Goal: Task Accomplishment & Management: Manage account settings

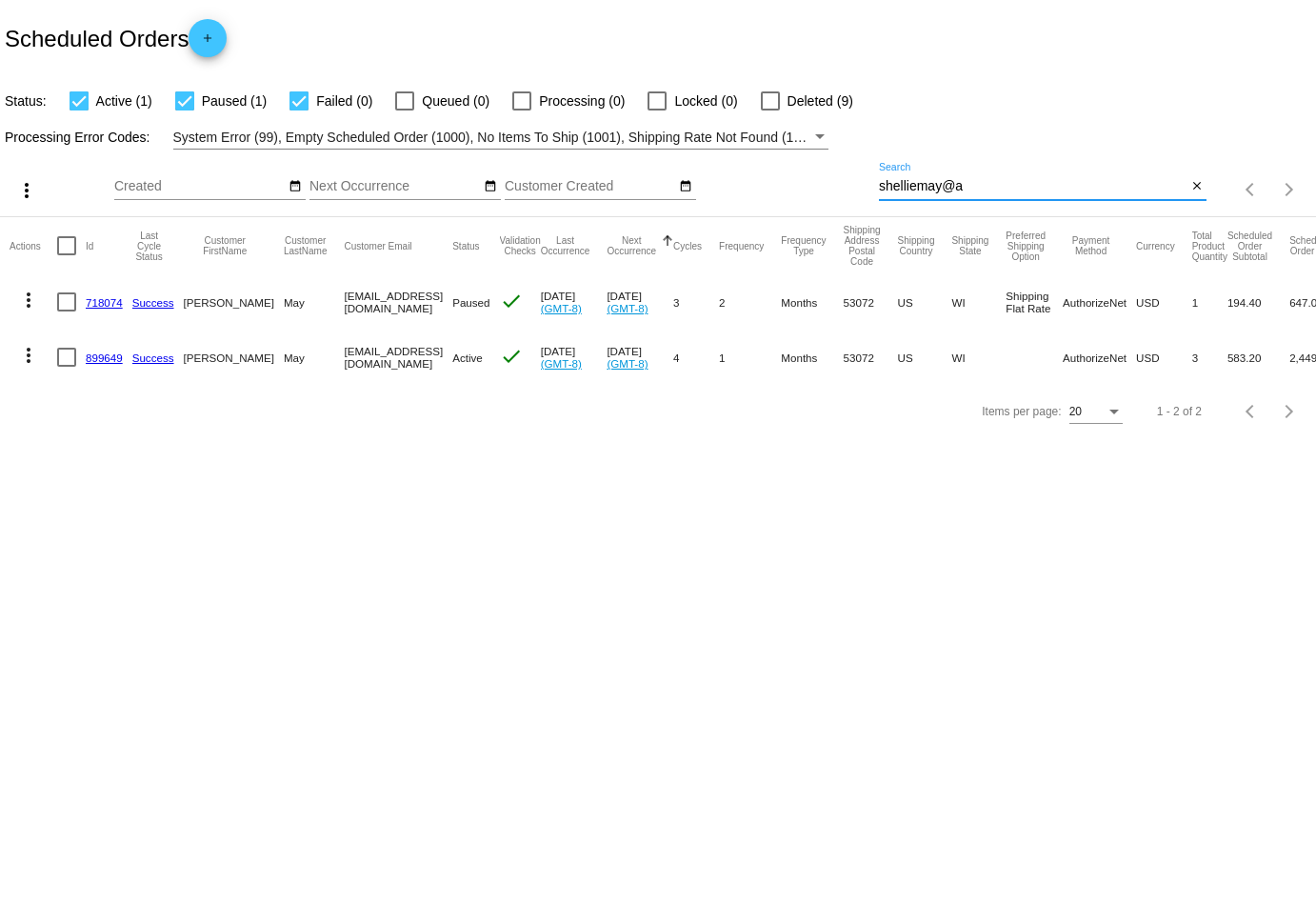
drag, startPoint x: 981, startPoint y: 191, endPoint x: 746, endPoint y: 156, distance: 237.6
click at [746, 156] on div "more_vert Aug Jan Feb Mar [DATE]" at bounding box center [658, 183] width 1316 height 68
paste input "[EMAIL_ADDRESS][DOMAIN_NAME]"
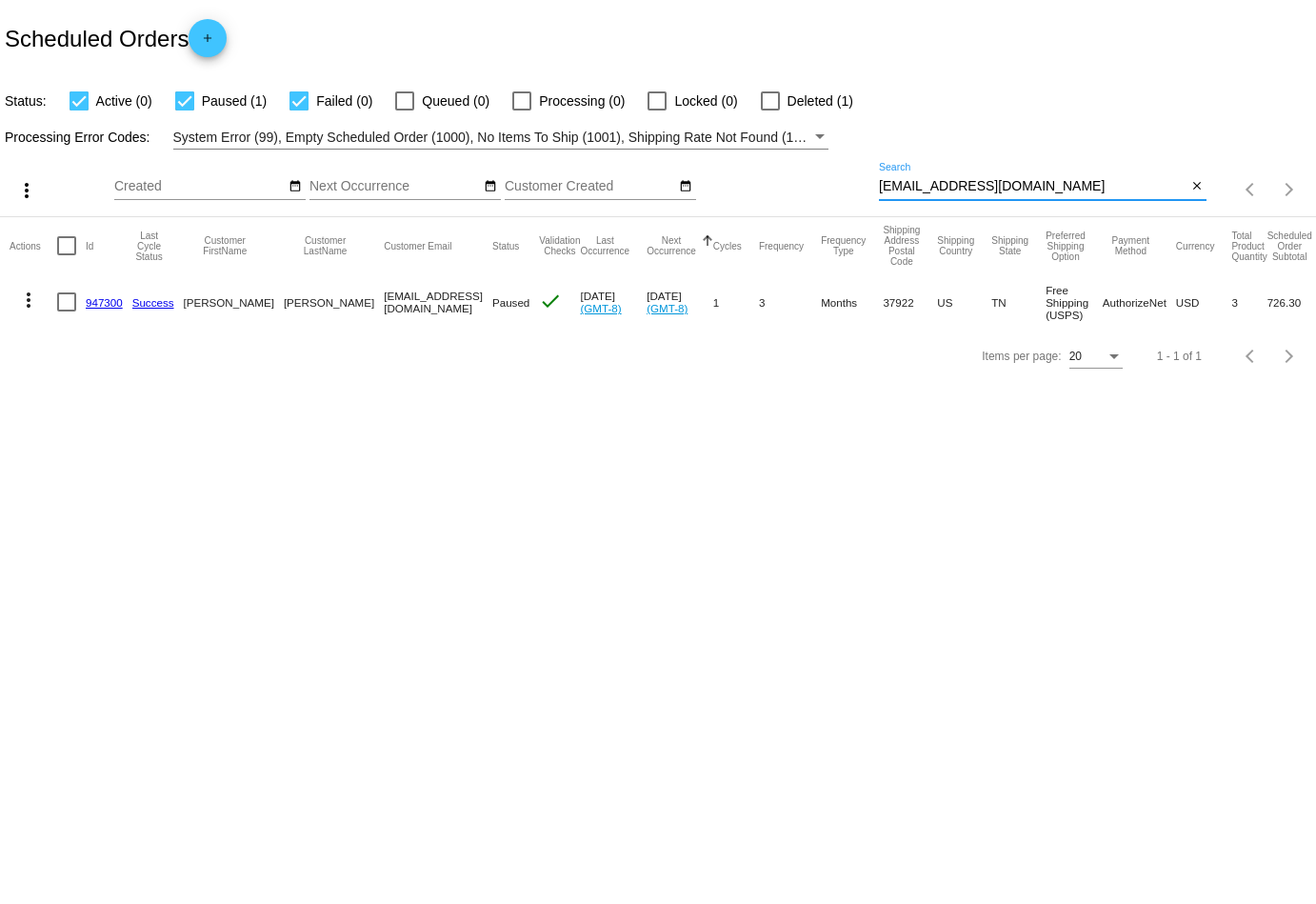
type input "[EMAIL_ADDRESS][DOMAIN_NAME]"
click at [30, 304] on mat-icon "more_vert" at bounding box center [27, 300] width 23 height 23
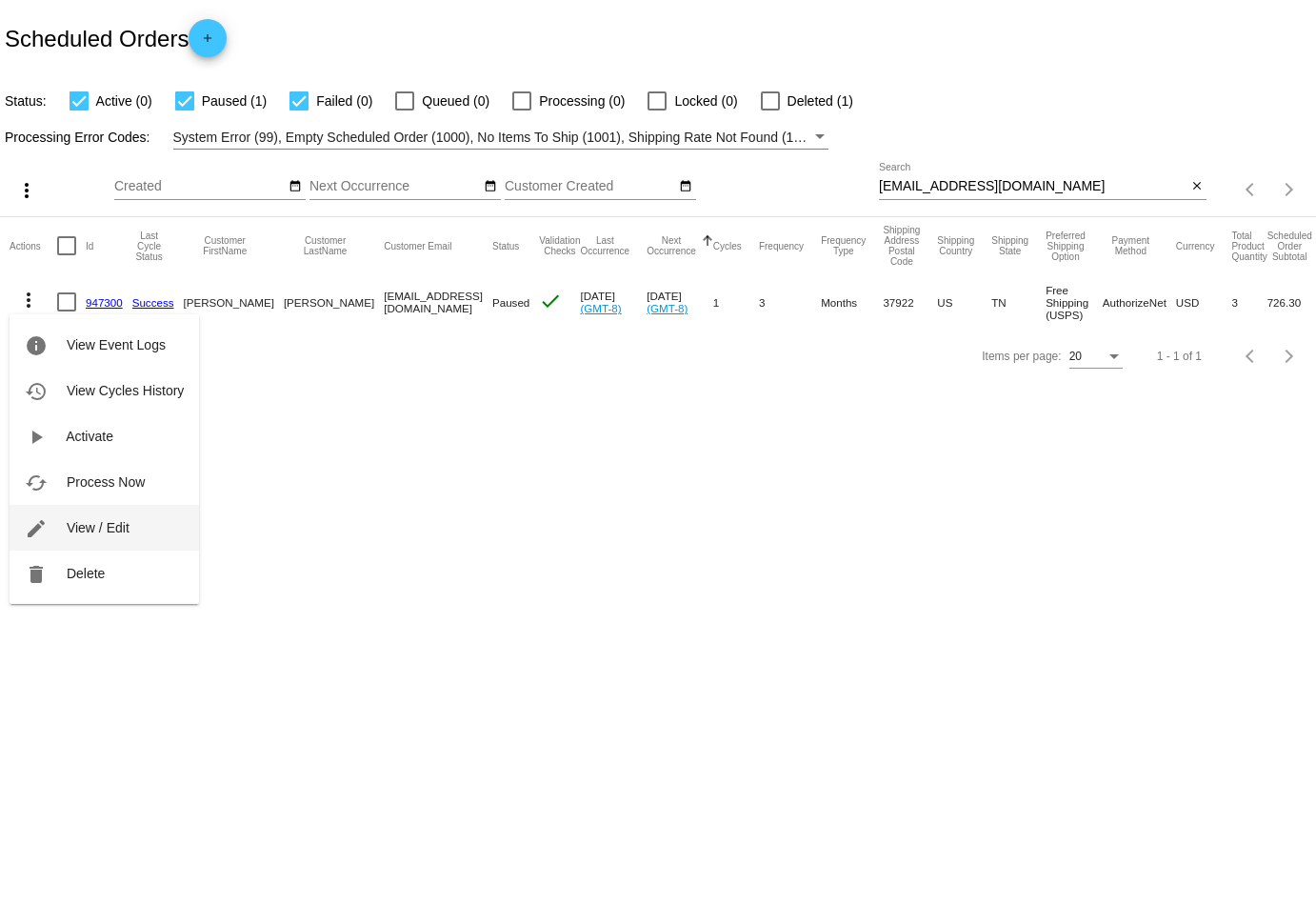
click at [113, 525] on span "View / Edit" at bounding box center [98, 528] width 63 height 16
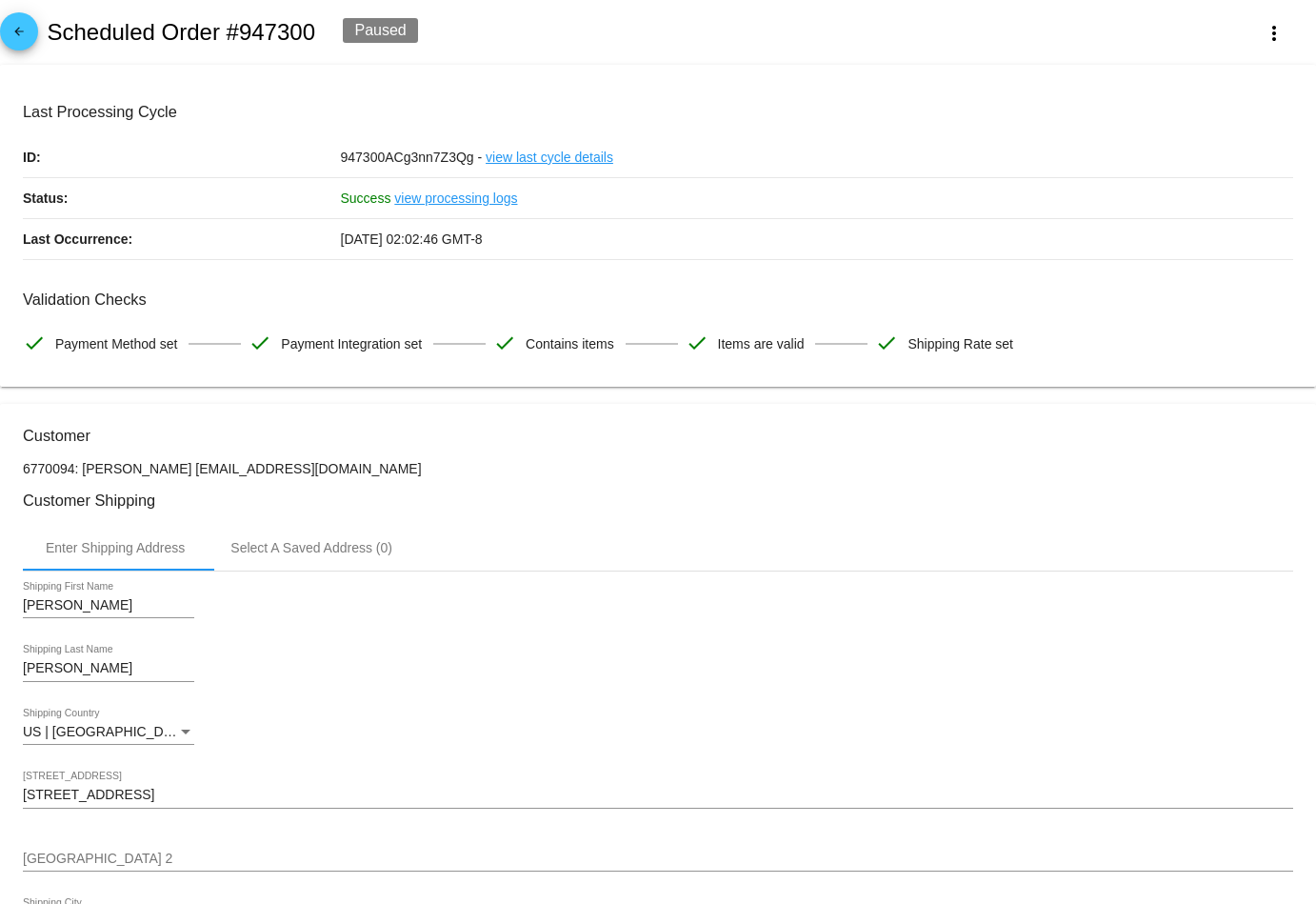
click at [27, 47] on mat-icon "arrow_back" at bounding box center [19, 35] width 23 height 23
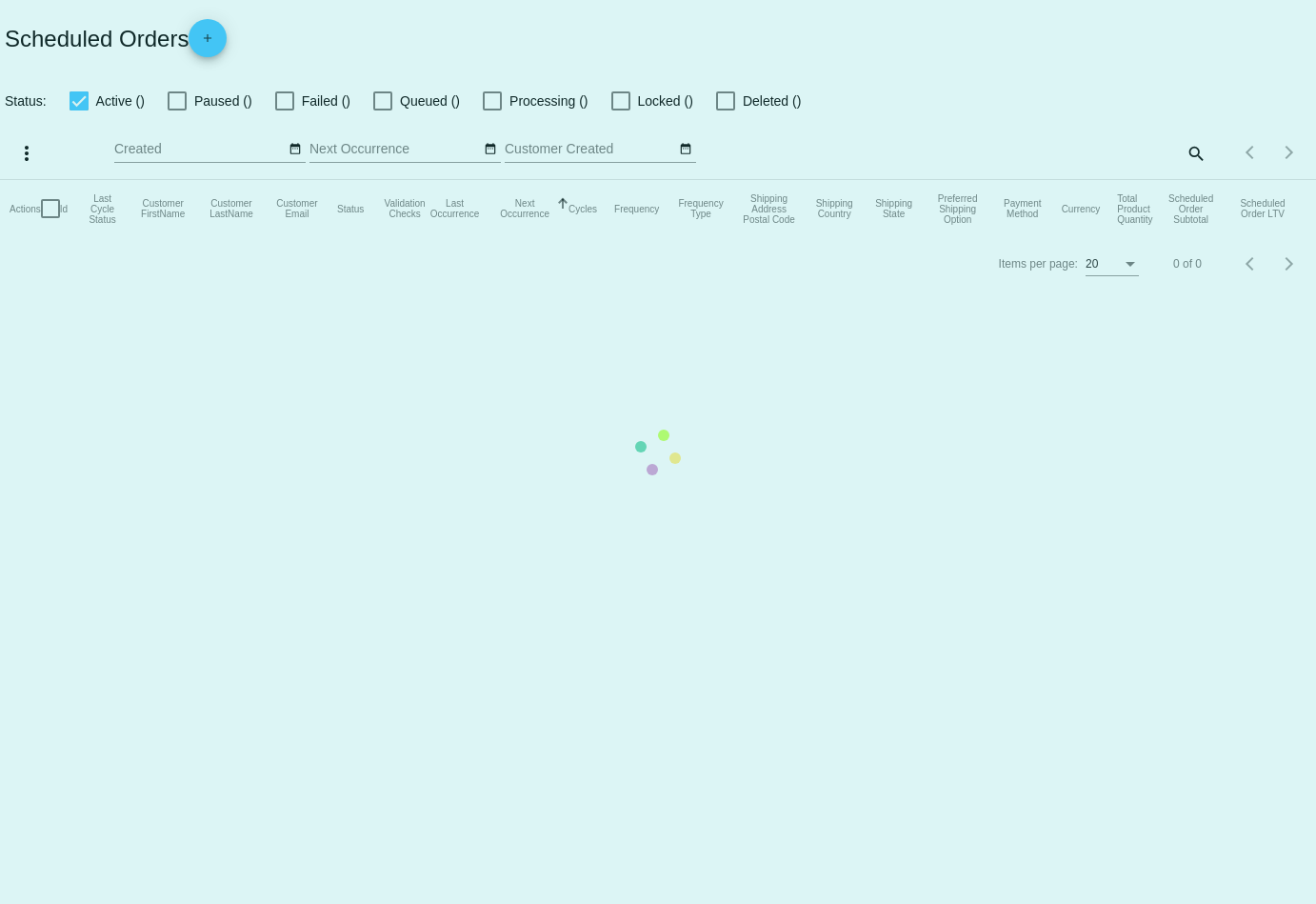
checkbox input "true"
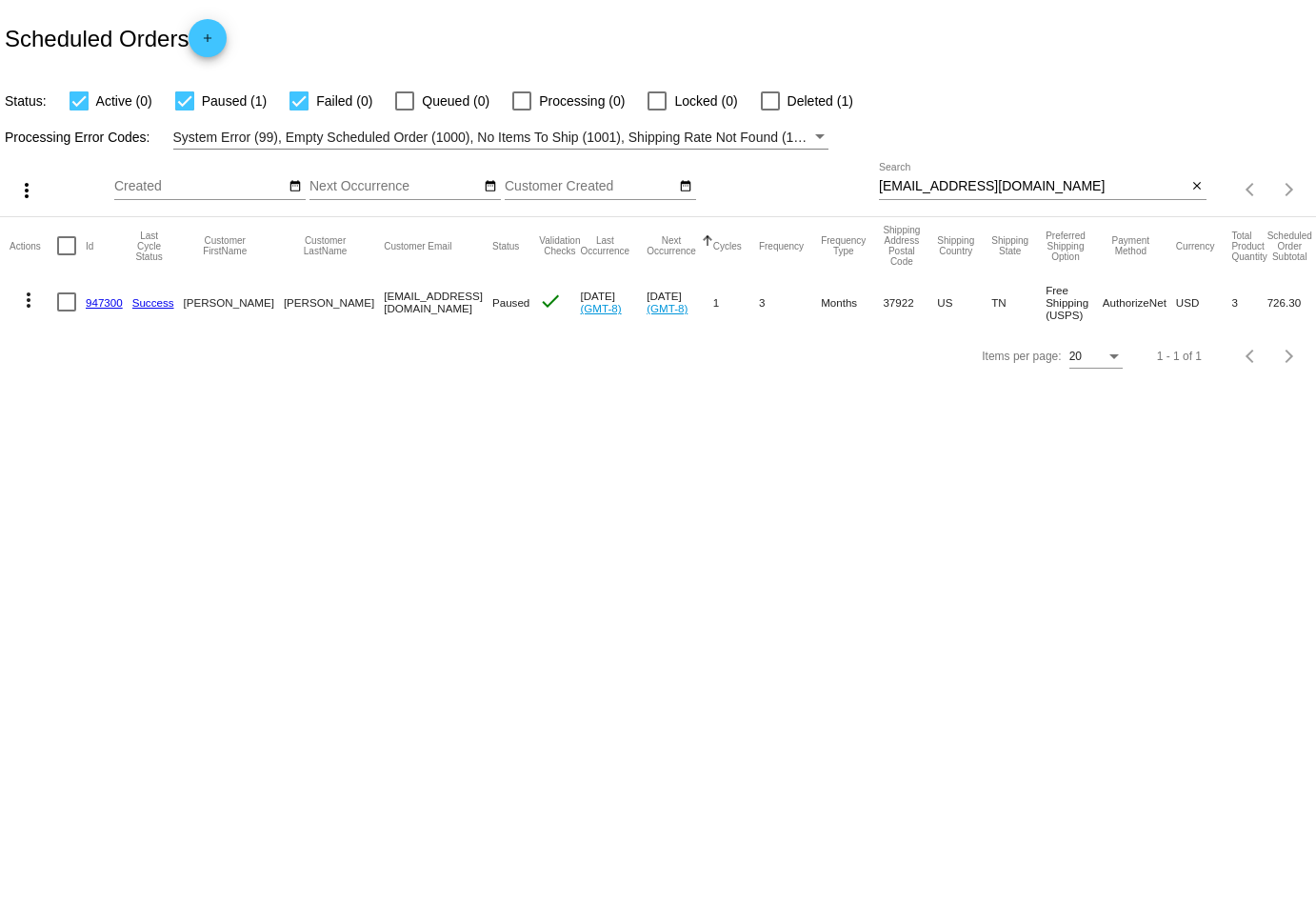
click at [24, 301] on mat-icon "more_vert" at bounding box center [27, 300] width 23 height 23
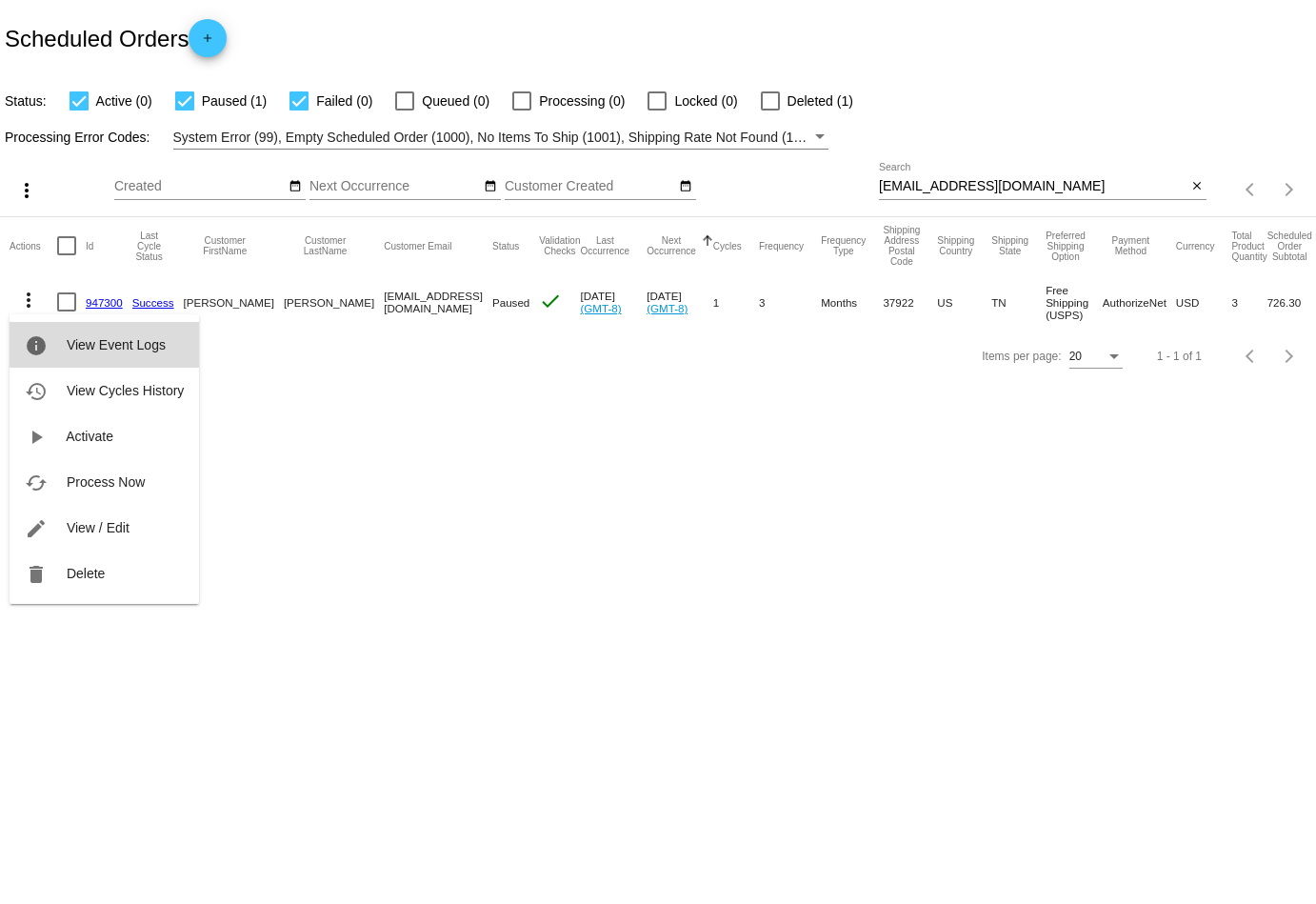
click at [94, 347] on span "View Event Logs" at bounding box center [116, 345] width 99 height 16
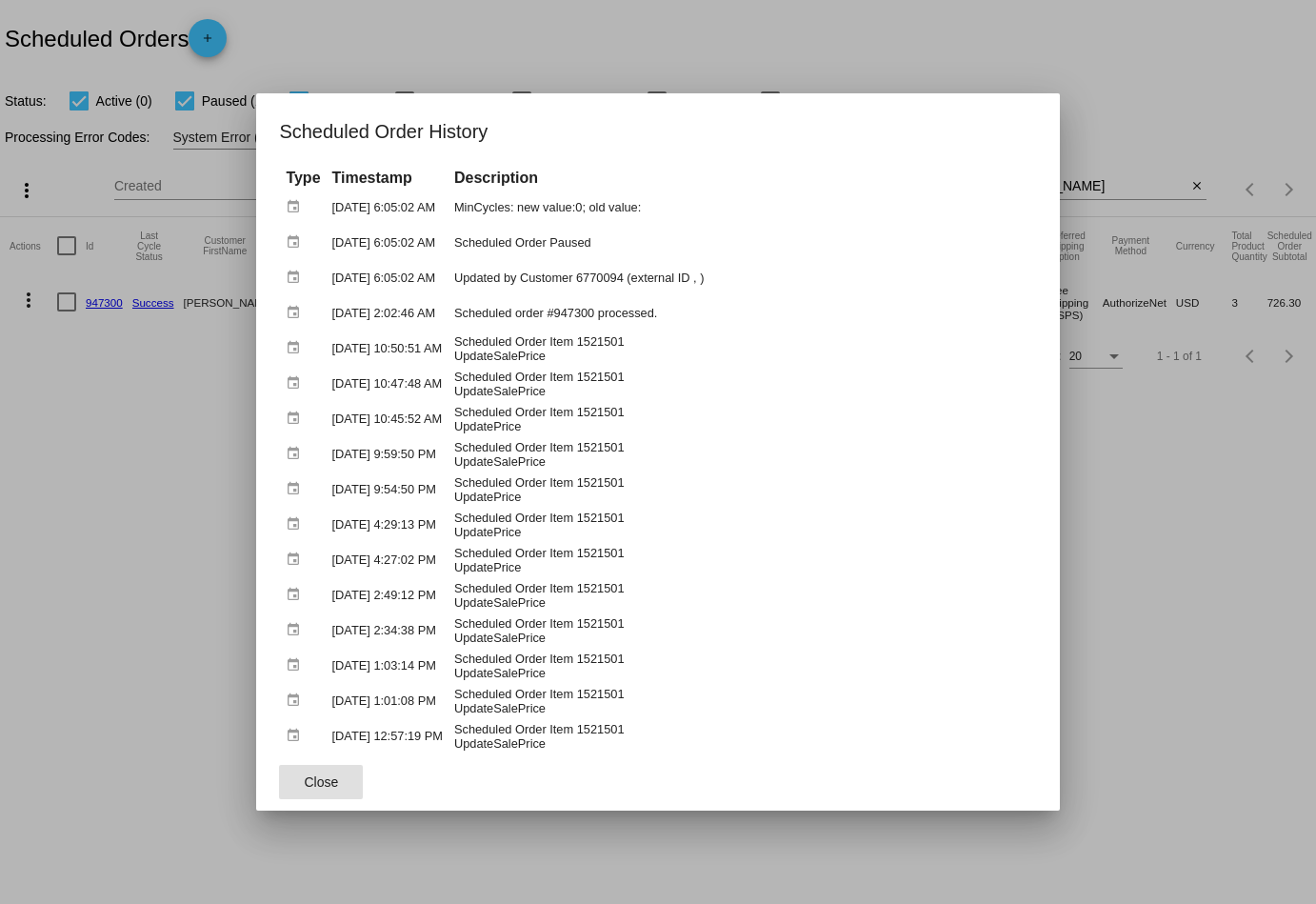
click at [327, 775] on button "Close" at bounding box center [320, 781] width 83 height 34
